Goal: Information Seeking & Learning: Learn about a topic

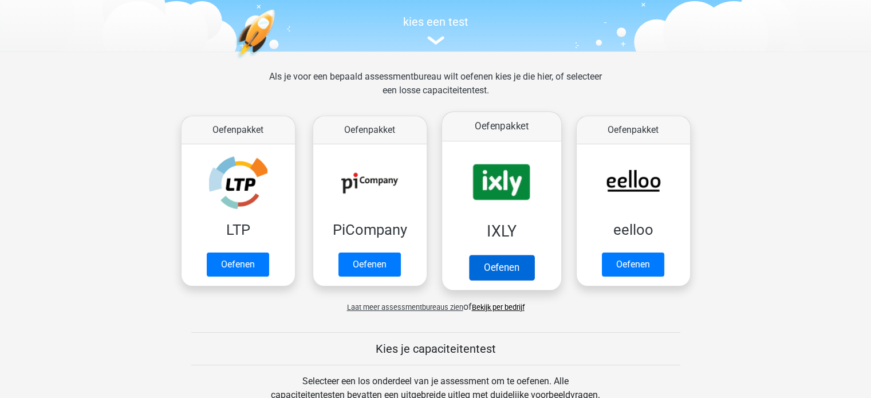
scroll to position [57, 0]
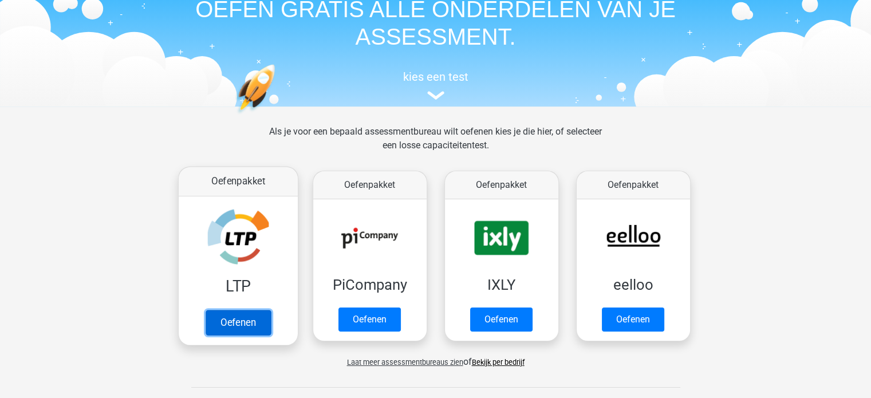
click at [259, 320] on link "Oefenen" at bounding box center [237, 322] width 65 height 25
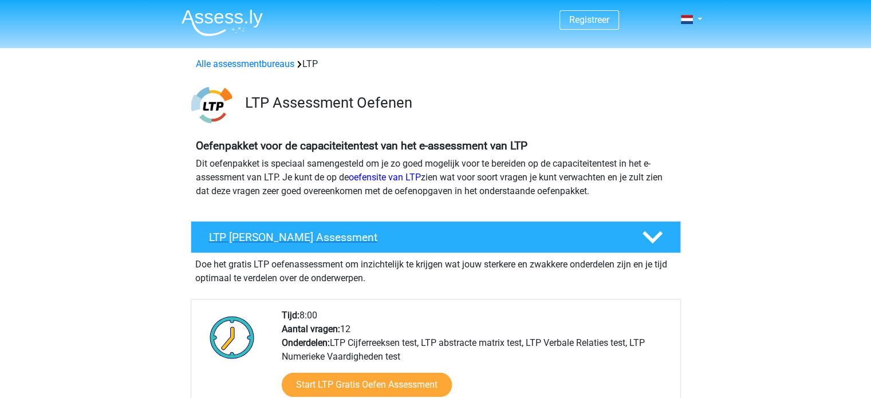
click at [639, 233] on div at bounding box center [651, 237] width 39 height 20
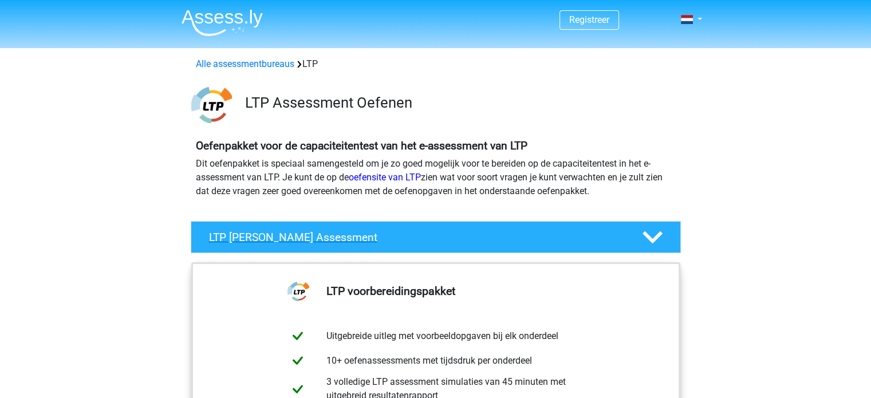
click at [639, 233] on div at bounding box center [651, 237] width 39 height 20
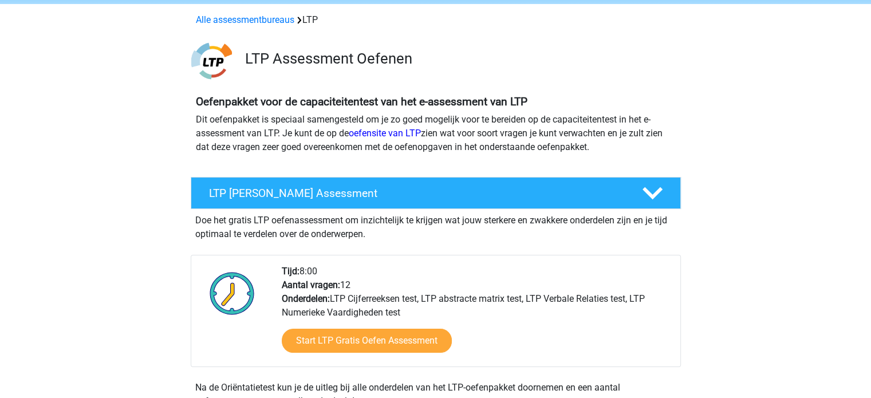
scroll to position [115, 0]
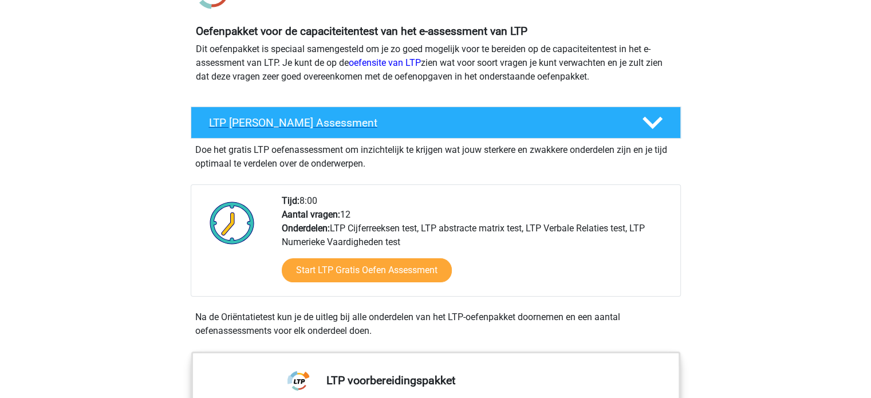
click at [632, 127] on div at bounding box center [651, 123] width 39 height 20
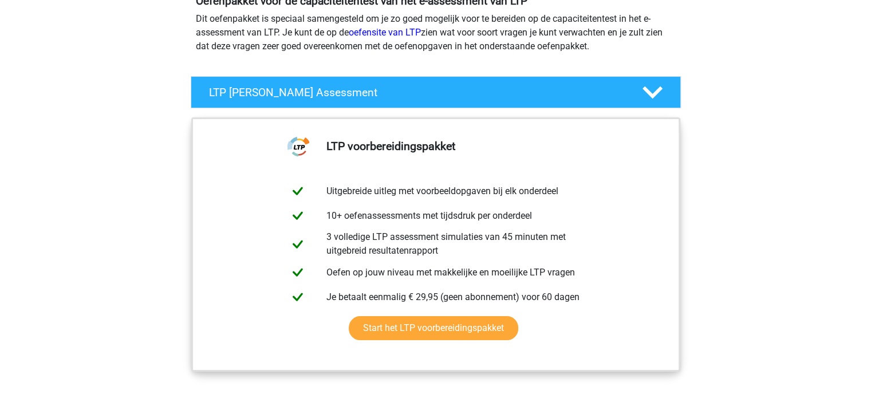
scroll to position [172, 0]
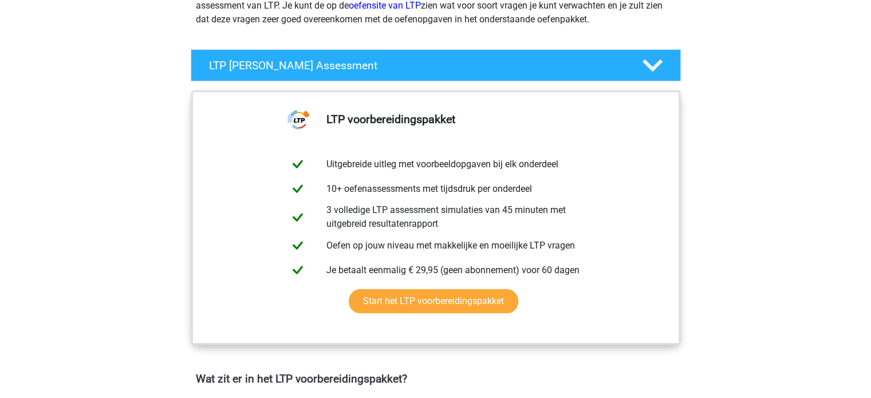
drag, startPoint x: 720, startPoint y: 96, endPoint x: 710, endPoint y: 96, distance: 9.2
click at [694, 80] on div "LTP Gratis Oefen Assessment Doe het gratis LTP oefenassessment om inzichtelijk …" at bounding box center [436, 65] width 517 height 32
click at [652, 68] on polygon at bounding box center [653, 66] width 20 height 13
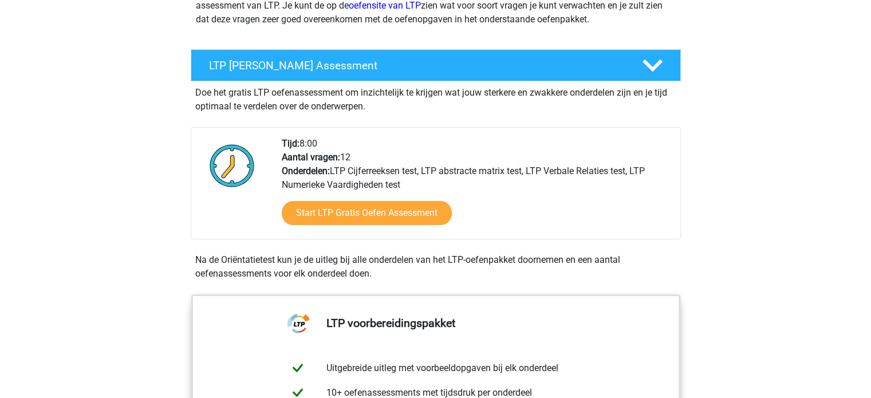
drag, startPoint x: 674, startPoint y: 135, endPoint x: 649, endPoint y: 127, distance: 26.5
click at [675, 133] on div "Tijd: 8:00 Aantal vragen: 12 Onderdelen: LTP Cijferreeksen test, LTP abstracte …" at bounding box center [436, 183] width 490 height 112
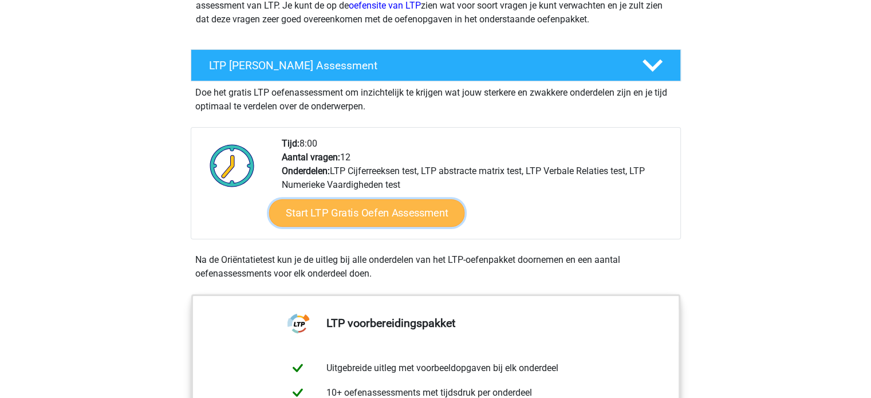
click at [341, 216] on link "Start LTP Gratis Oefen Assessment" at bounding box center [367, 212] width 196 height 27
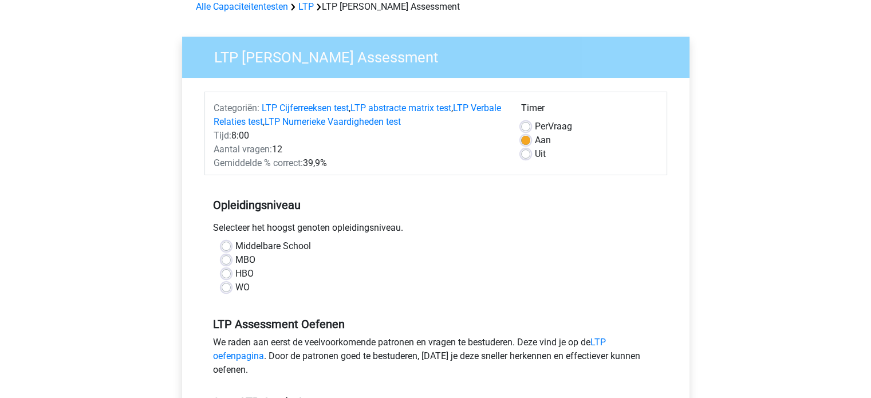
scroll to position [115, 0]
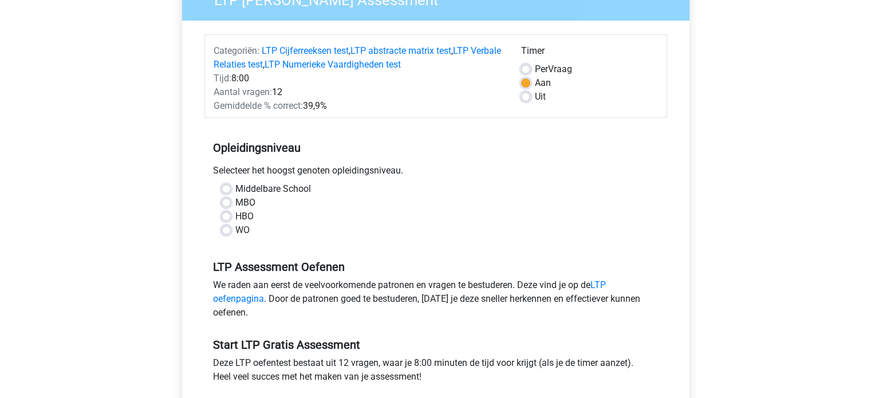
click at [235, 201] on label "MBO" at bounding box center [245, 203] width 20 height 14
click at [231, 201] on input "MBO" at bounding box center [226, 201] width 9 height 11
radio input "true"
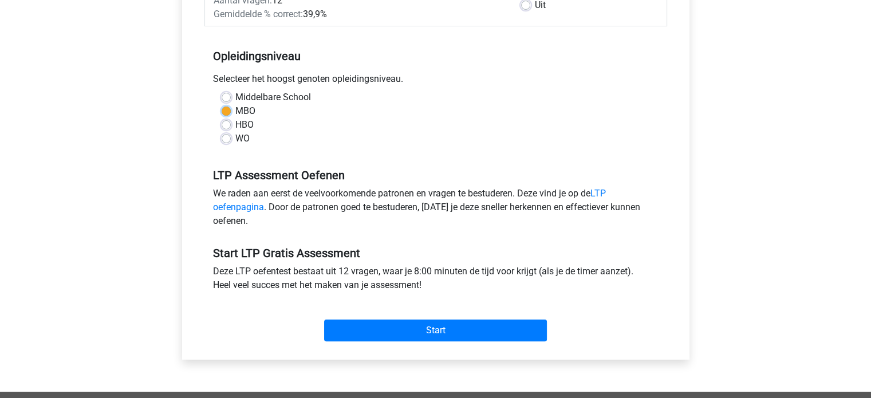
scroll to position [229, 0]
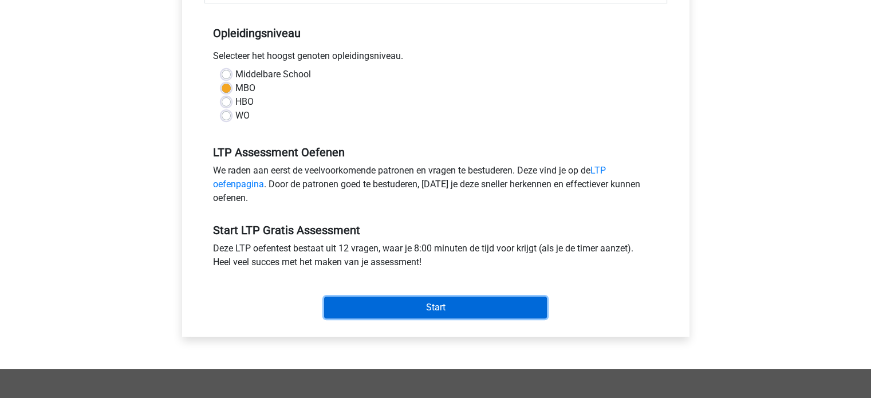
click at [452, 307] on input "Start" at bounding box center [435, 308] width 223 height 22
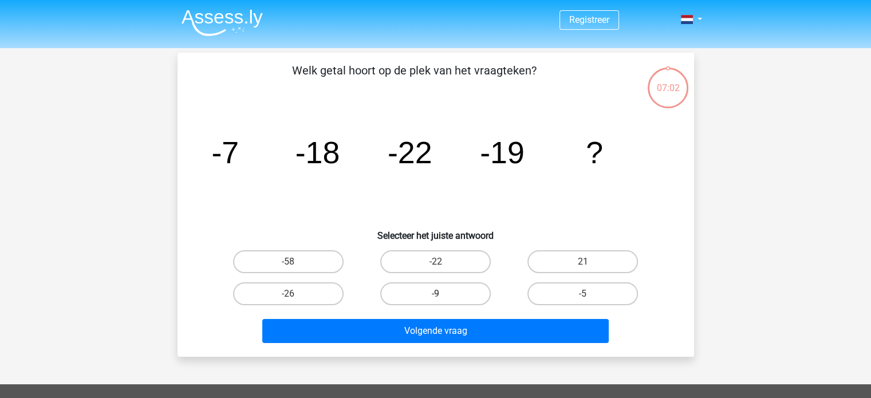
click at [441, 293] on label "-9" at bounding box center [435, 293] width 111 height 23
click at [441, 294] on input "-9" at bounding box center [438, 297] width 7 height 7
radio input "true"
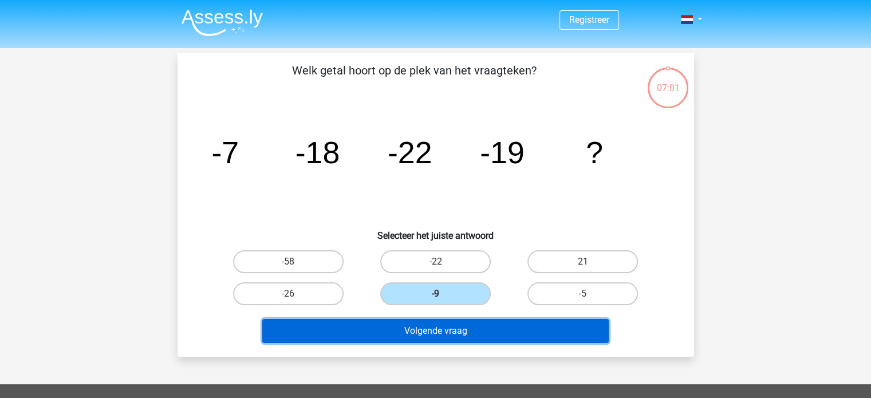
click at [484, 337] on button "Volgende vraag" at bounding box center [435, 331] width 347 height 24
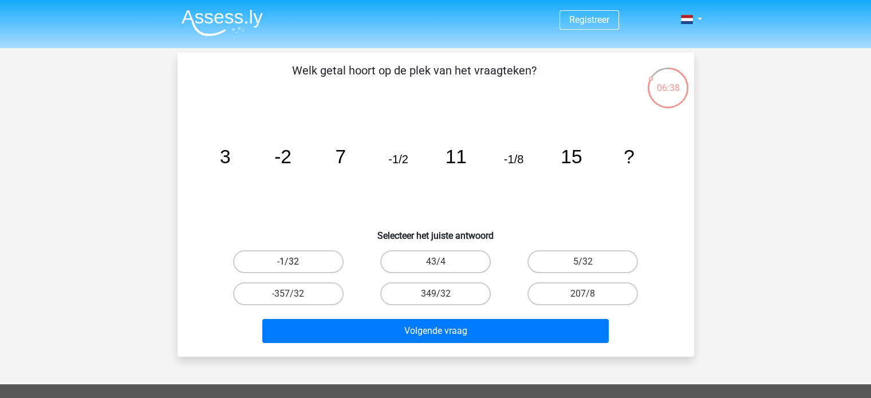
click at [298, 262] on label "-1/32" at bounding box center [288, 261] width 111 height 23
click at [296, 262] on input "-1/32" at bounding box center [291, 265] width 7 height 7
radio input "true"
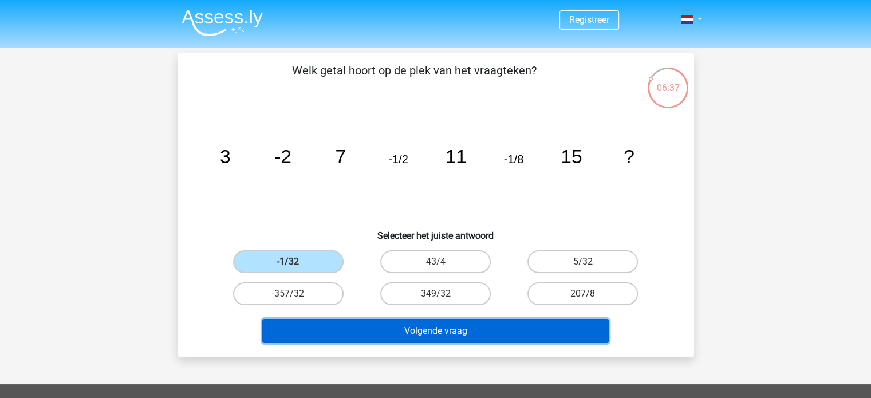
click at [399, 332] on button "Volgende vraag" at bounding box center [435, 331] width 347 height 24
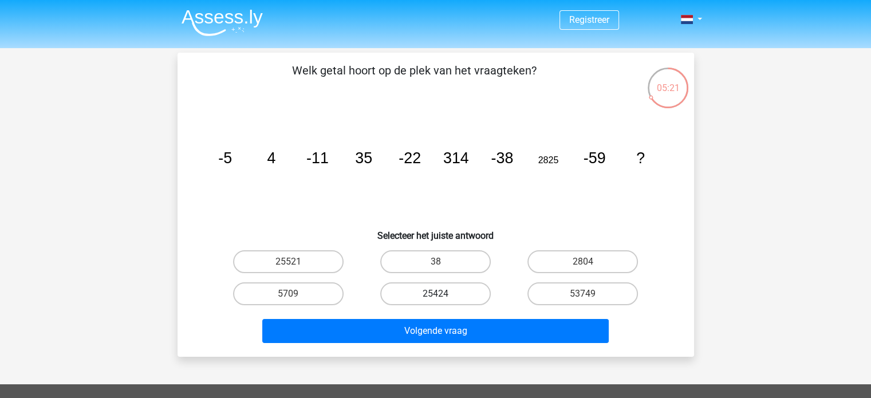
click at [458, 296] on label "25424" at bounding box center [435, 293] width 111 height 23
click at [443, 296] on input "25424" at bounding box center [438, 297] width 7 height 7
radio input "true"
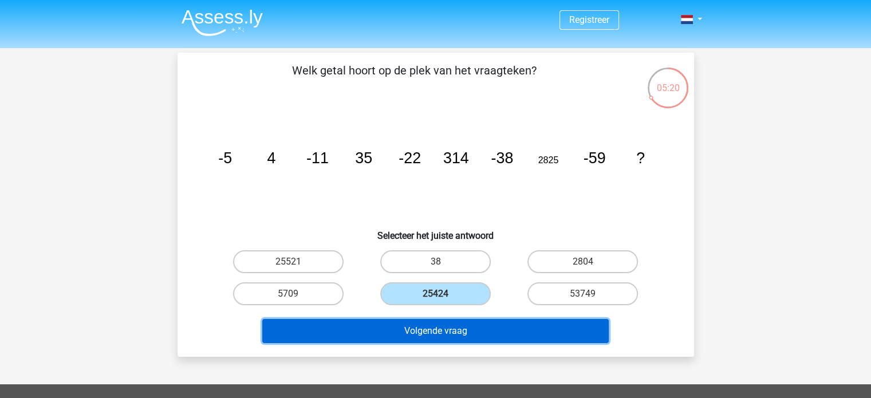
click at [455, 331] on button "Volgende vraag" at bounding box center [435, 331] width 347 height 24
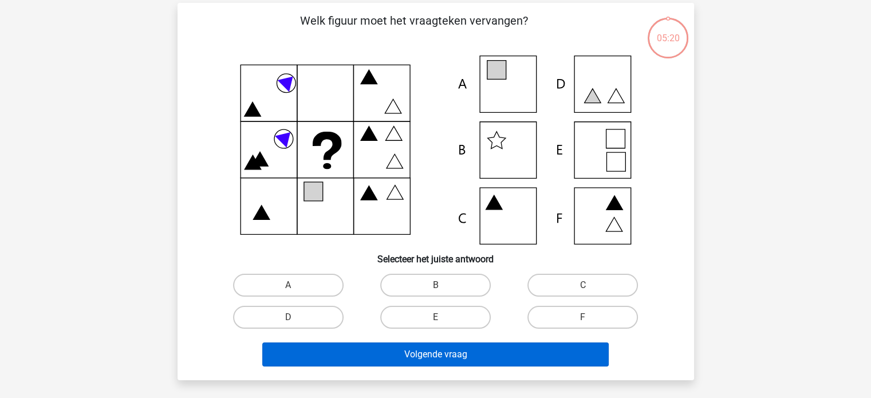
scroll to position [53, 0]
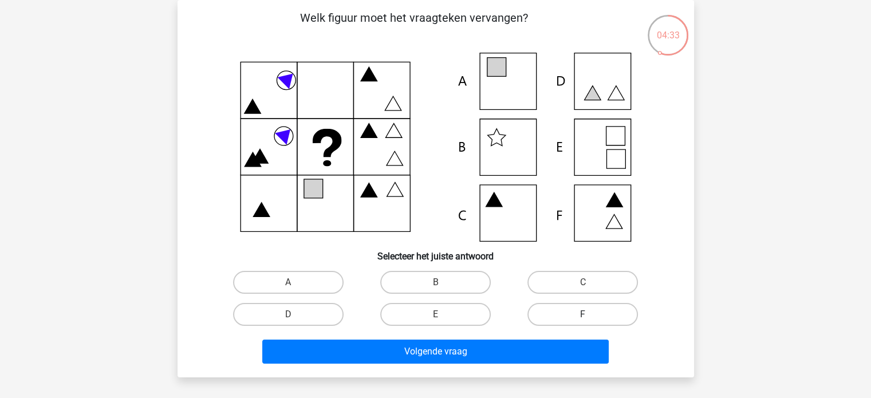
click at [608, 316] on label "F" at bounding box center [583, 314] width 111 height 23
click at [591, 316] on input "F" at bounding box center [586, 318] width 7 height 7
radio input "true"
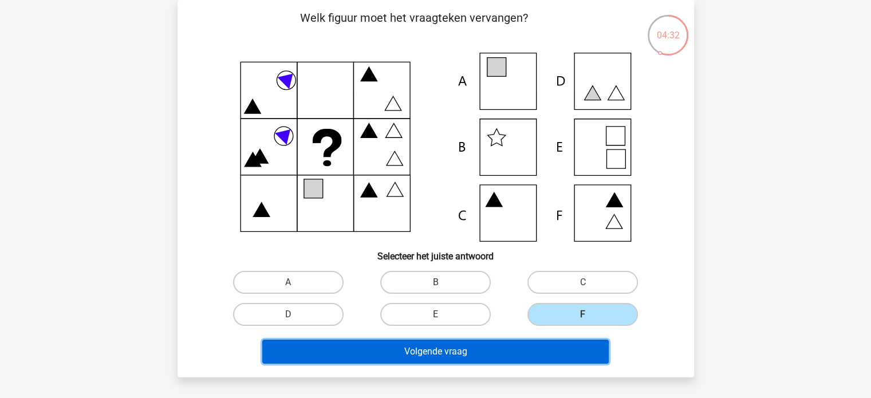
click at [557, 345] on button "Volgende vraag" at bounding box center [435, 352] width 347 height 24
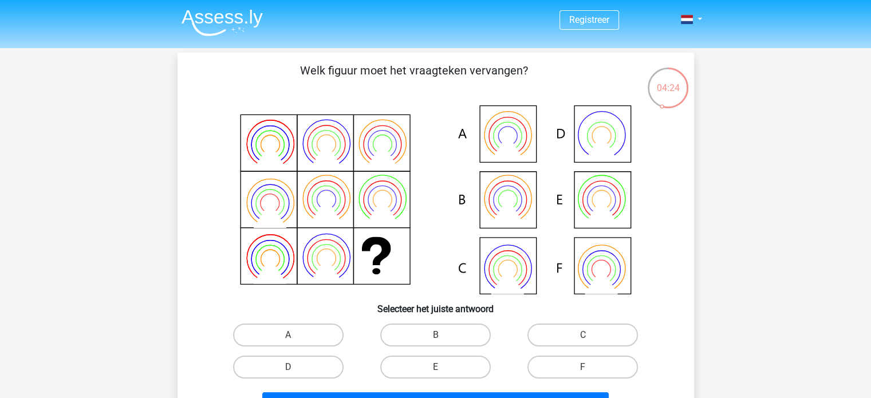
scroll to position [57, 0]
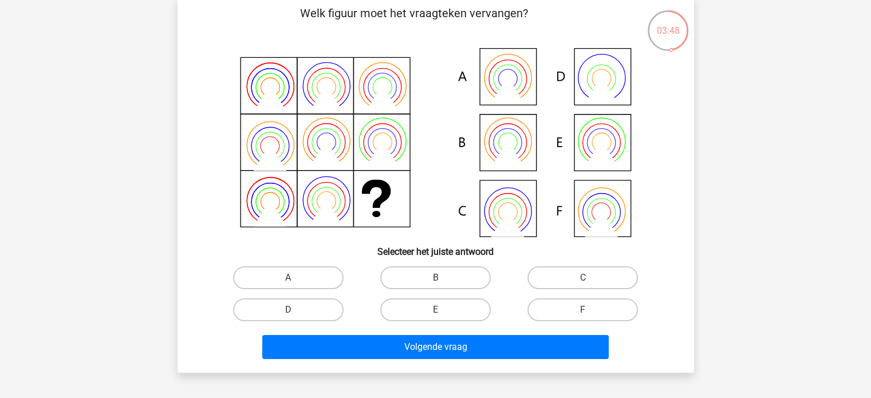
click at [614, 217] on icon at bounding box center [601, 212] width 28 height 28
click at [587, 151] on icon at bounding box center [436, 142] width 462 height 189
click at [441, 295] on div "E" at bounding box center [435, 310] width 147 height 32
drag, startPoint x: 435, startPoint y: 309, endPoint x: 435, endPoint y: 316, distance: 6.3
click at [435, 310] on div "E" at bounding box center [436, 309] width 138 height 23
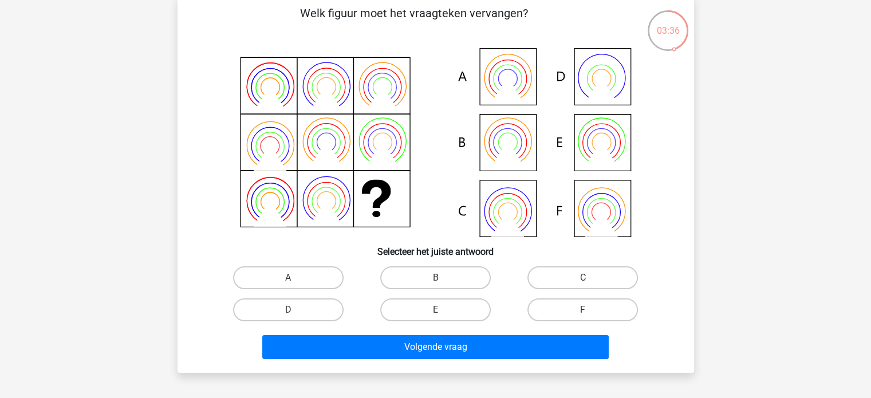
click at [438, 311] on input "E" at bounding box center [438, 313] width 7 height 7
radio input "true"
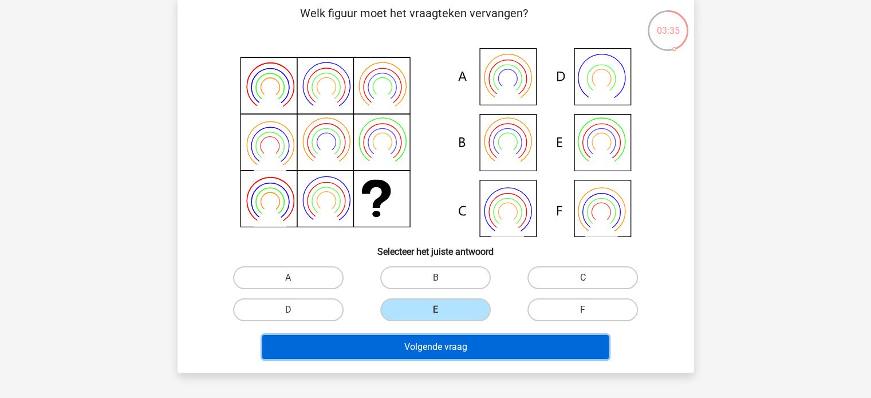
click at [437, 344] on button "Volgende vraag" at bounding box center [435, 347] width 347 height 24
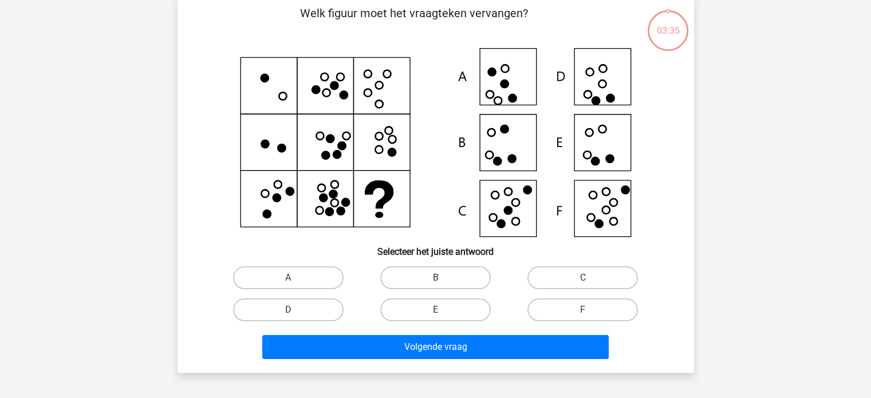
scroll to position [53, 0]
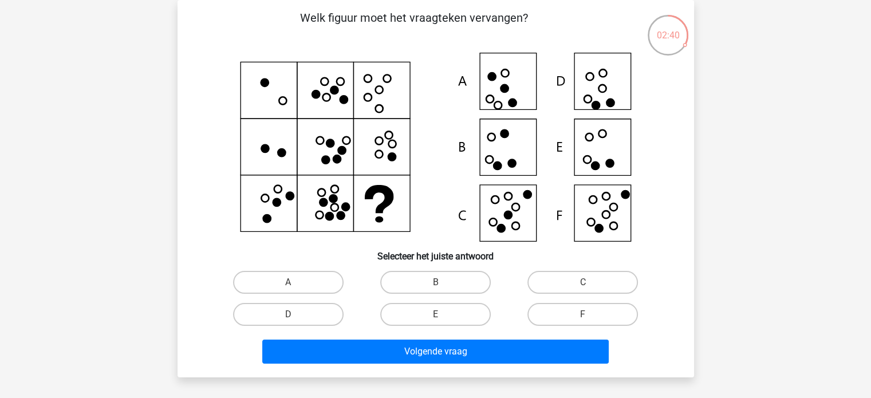
click at [609, 213] on icon at bounding box center [605, 214] width 7 height 7
drag, startPoint x: 591, startPoint y: 317, endPoint x: 581, endPoint y: 316, distance: 10.3
click at [591, 317] on label "F" at bounding box center [583, 314] width 111 height 23
click at [591, 317] on input "F" at bounding box center [586, 318] width 7 height 7
radio input "true"
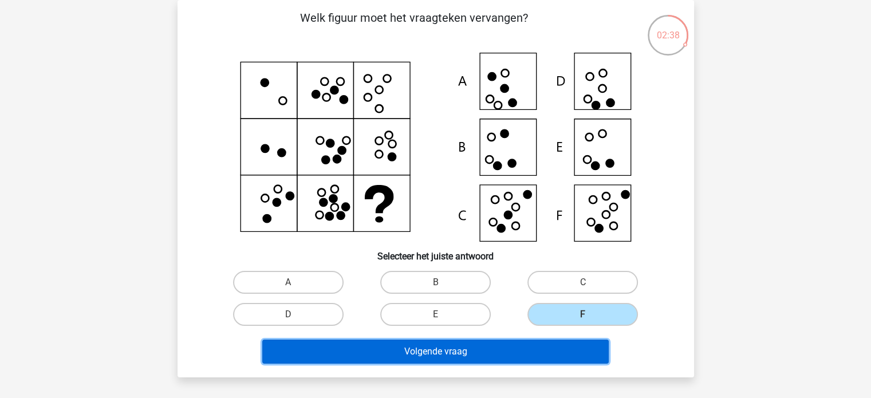
click at [532, 348] on button "Volgende vraag" at bounding box center [435, 352] width 347 height 24
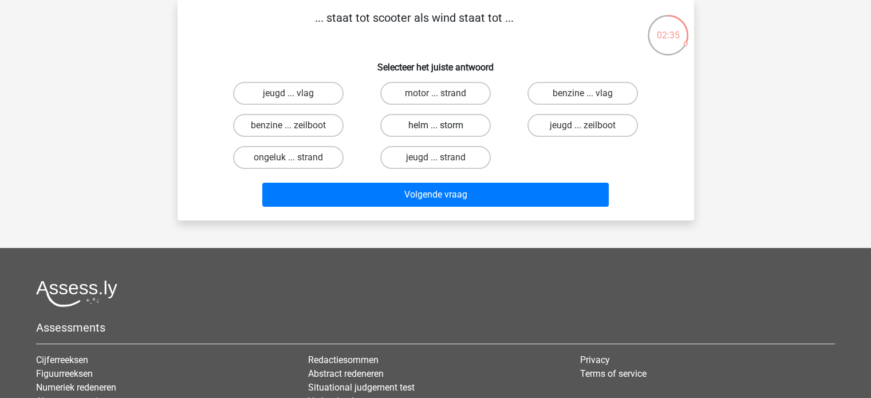
scroll to position [0, 0]
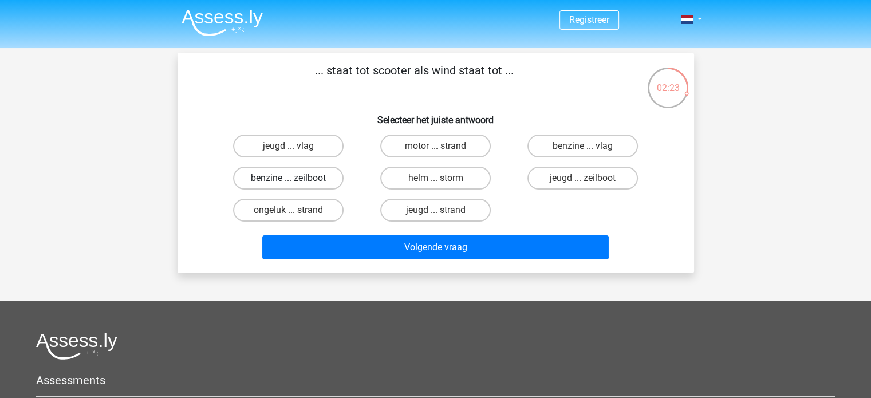
click at [300, 181] on label "benzine ... zeilboot" at bounding box center [288, 178] width 111 height 23
click at [296, 181] on input "benzine ... zeilboot" at bounding box center [291, 181] width 7 height 7
radio input "true"
click at [386, 262] on div "Volgende vraag" at bounding box center [436, 249] width 442 height 29
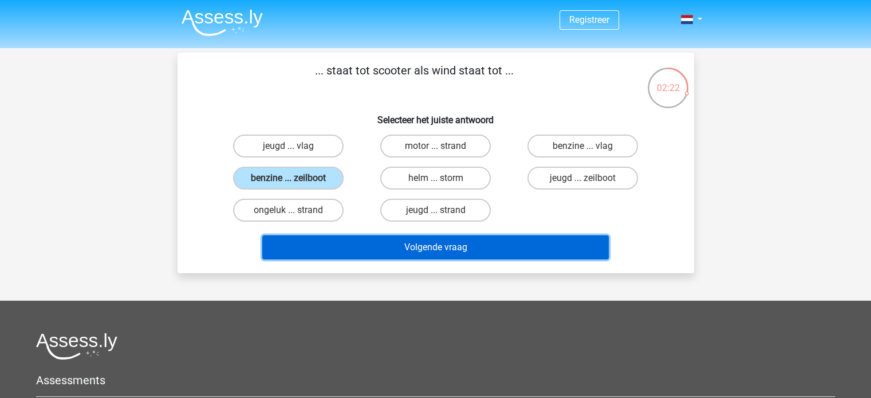
click at [387, 249] on button "Volgende vraag" at bounding box center [435, 247] width 347 height 24
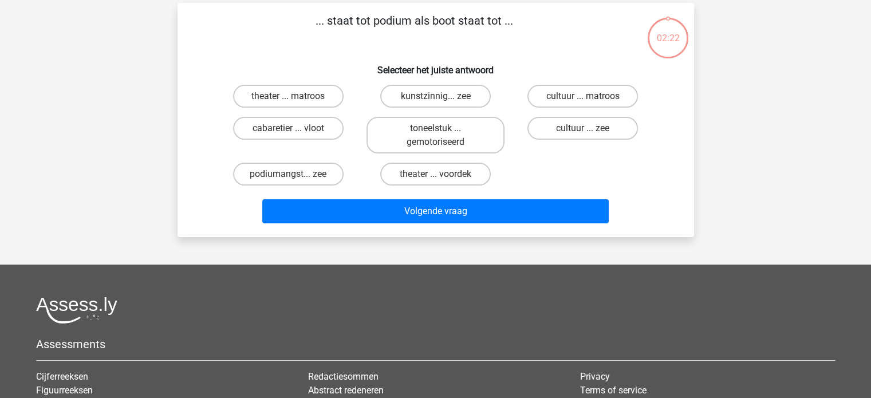
scroll to position [53, 0]
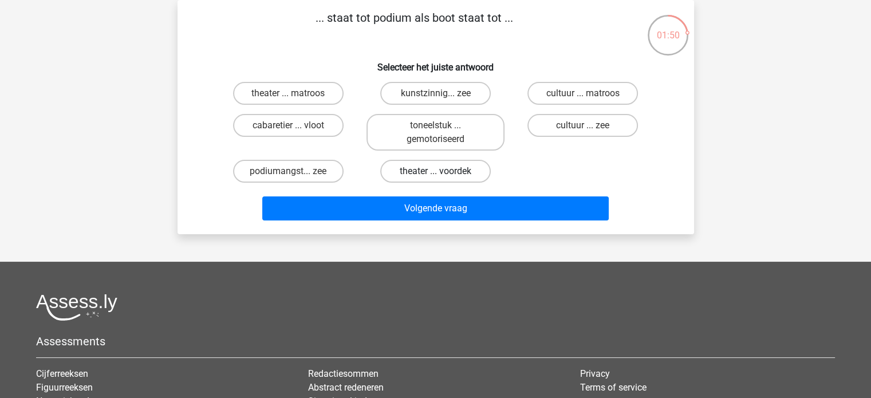
click at [423, 170] on label "theater ... voordek" at bounding box center [435, 171] width 111 height 23
click at [435, 171] on input "theater ... voordek" at bounding box center [438, 174] width 7 height 7
radio input "true"
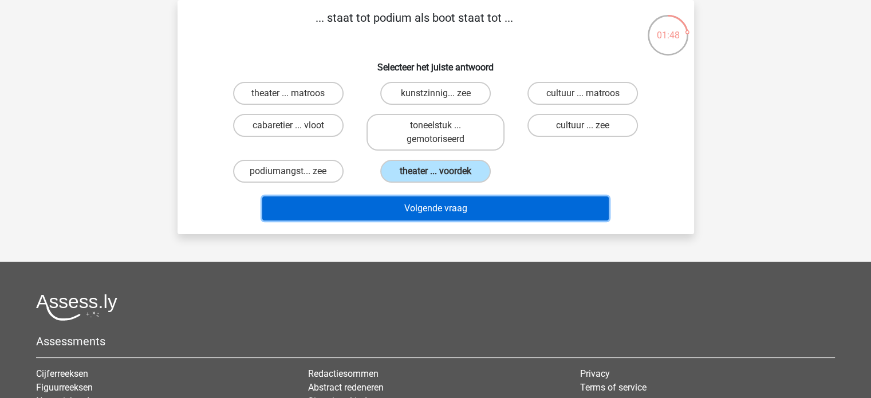
click at [437, 215] on button "Volgende vraag" at bounding box center [435, 209] width 347 height 24
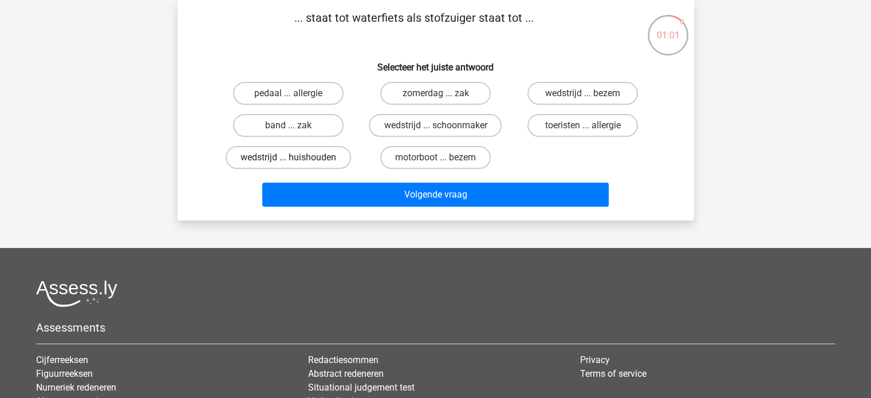
click at [284, 158] on label "wedstrijd ... huishouden" at bounding box center [288, 157] width 125 height 23
click at [288, 158] on input "wedstrijd ... huishouden" at bounding box center [291, 161] width 7 height 7
radio input "true"
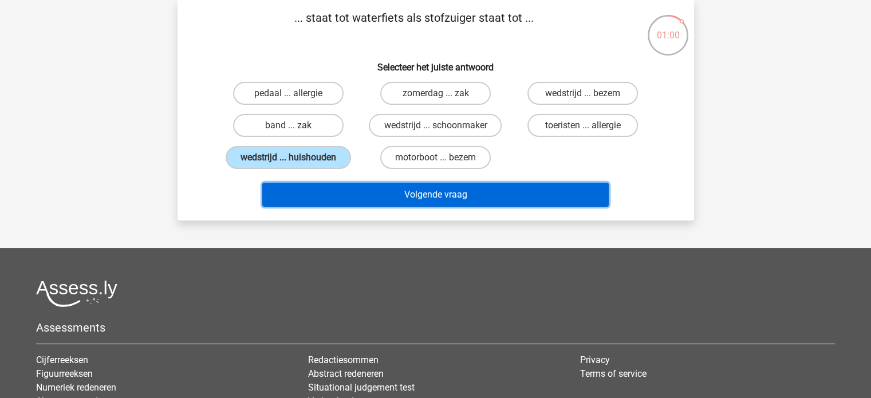
click at [442, 190] on button "Volgende vraag" at bounding box center [435, 195] width 347 height 24
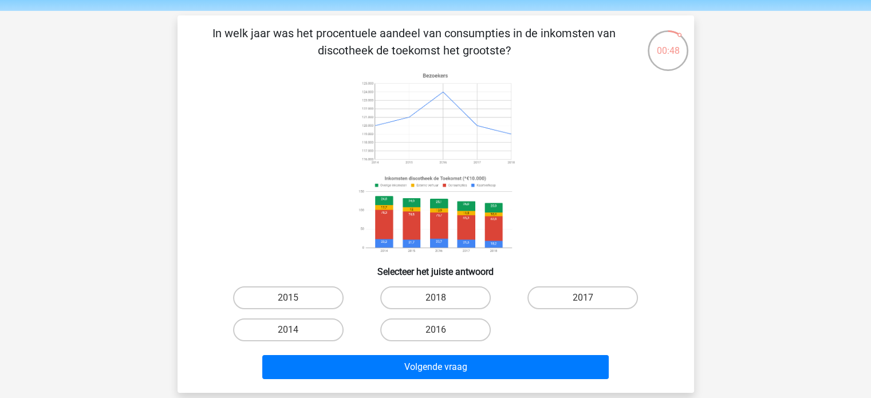
scroll to position [57, 0]
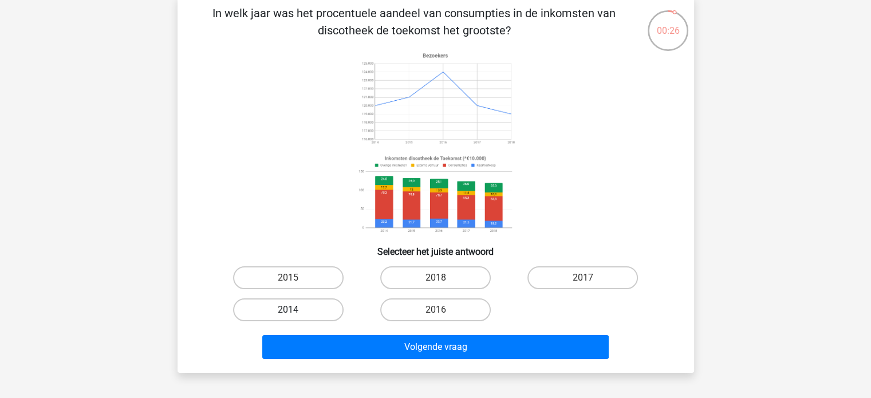
click at [329, 308] on label "2014" at bounding box center [288, 309] width 111 height 23
click at [296, 310] on input "2014" at bounding box center [291, 313] width 7 height 7
radio input "true"
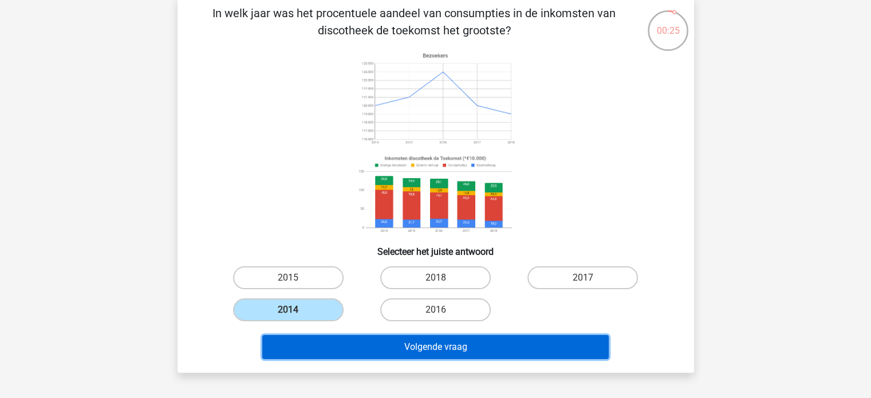
click at [385, 345] on button "Volgende vraag" at bounding box center [435, 347] width 347 height 24
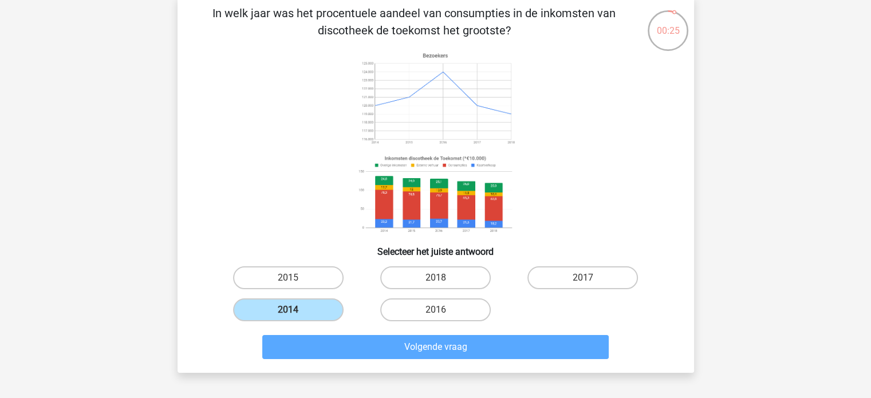
scroll to position [53, 0]
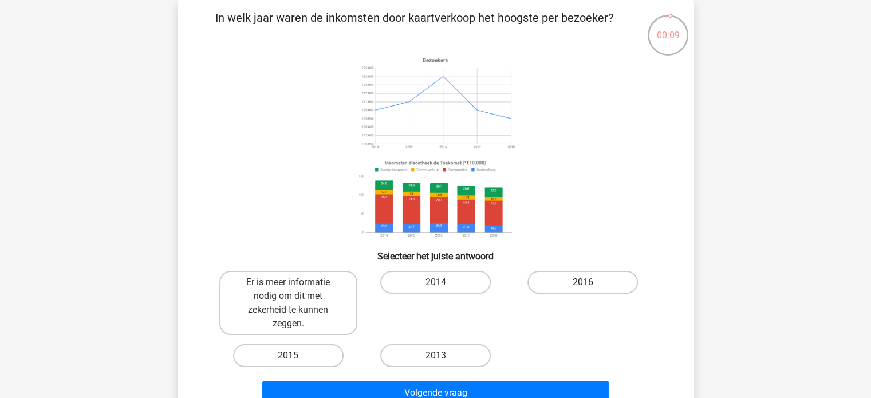
click at [575, 278] on label "2016" at bounding box center [583, 282] width 111 height 23
click at [583, 282] on input "2016" at bounding box center [586, 285] width 7 height 7
radio input "true"
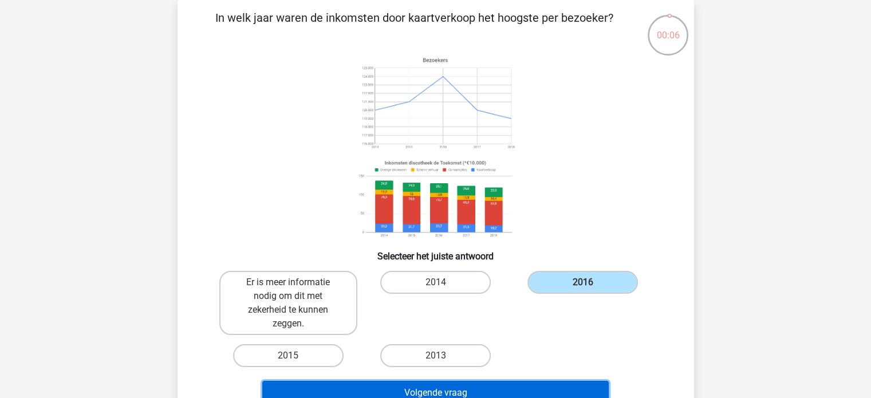
click at [520, 389] on button "Volgende vraag" at bounding box center [435, 393] width 347 height 24
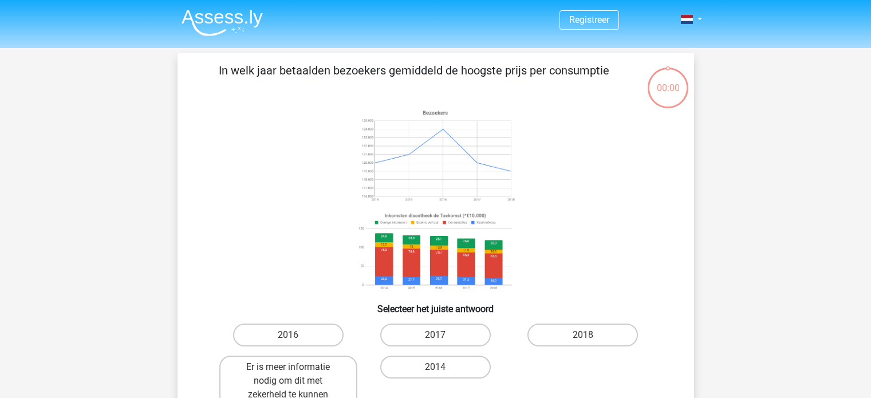
scroll to position [53, 0]
